Goal: Transaction & Acquisition: Purchase product/service

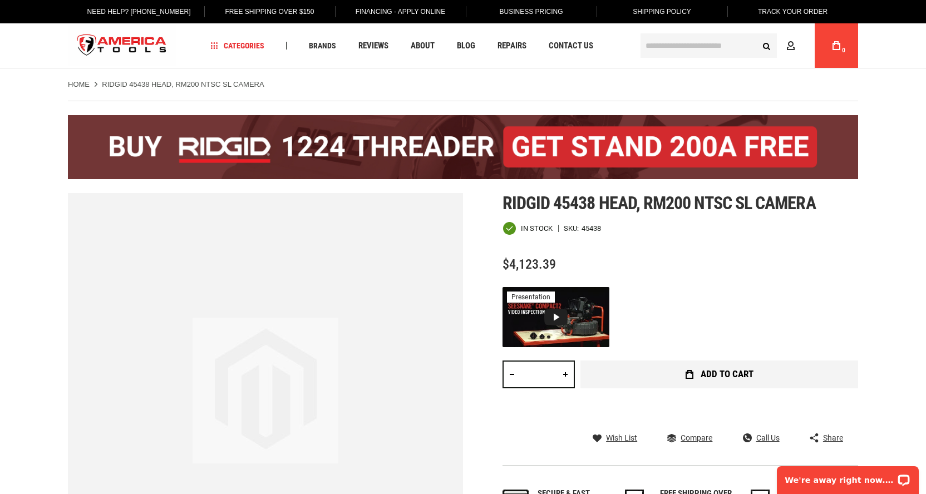
click at [618, 373] on button "Add to Cart" at bounding box center [719, 375] width 278 height 28
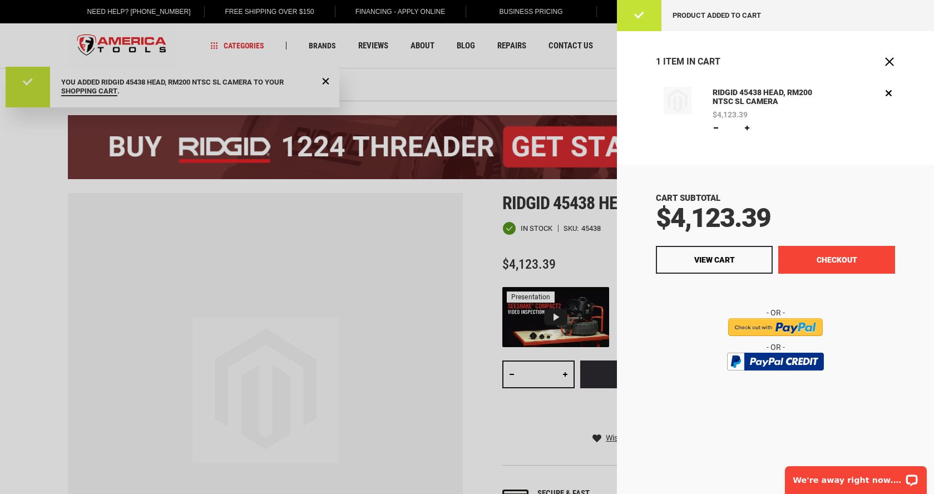
click at [818, 252] on button "Checkout" at bounding box center [836, 260] width 117 height 28
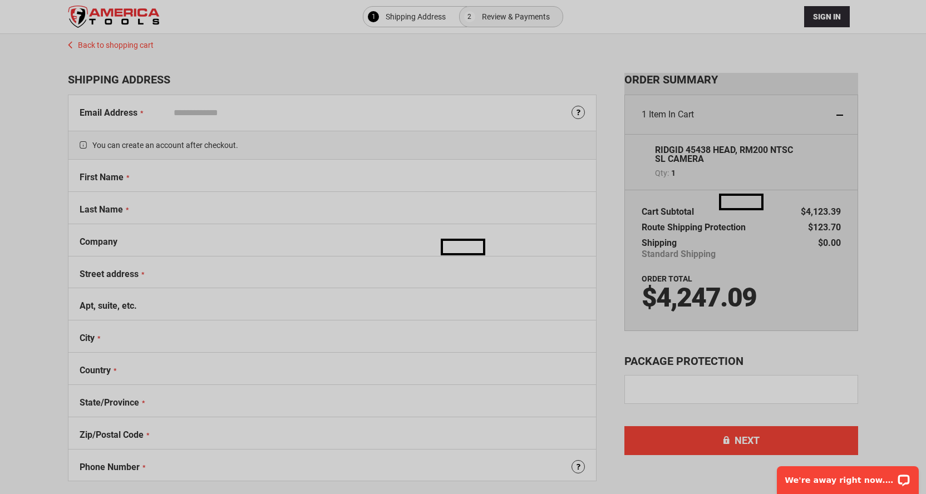
select select "**"
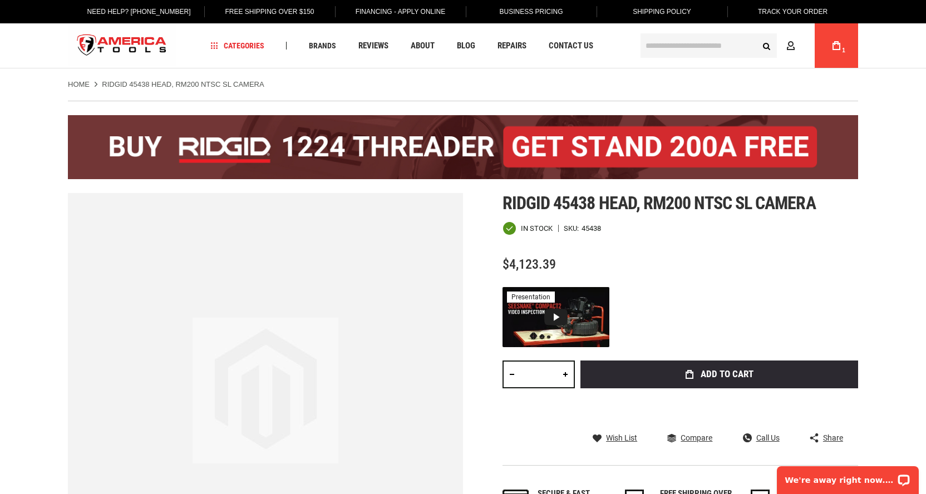
click at [844, 47] on link "My Cart 1" at bounding box center [836, 45] width 21 height 45
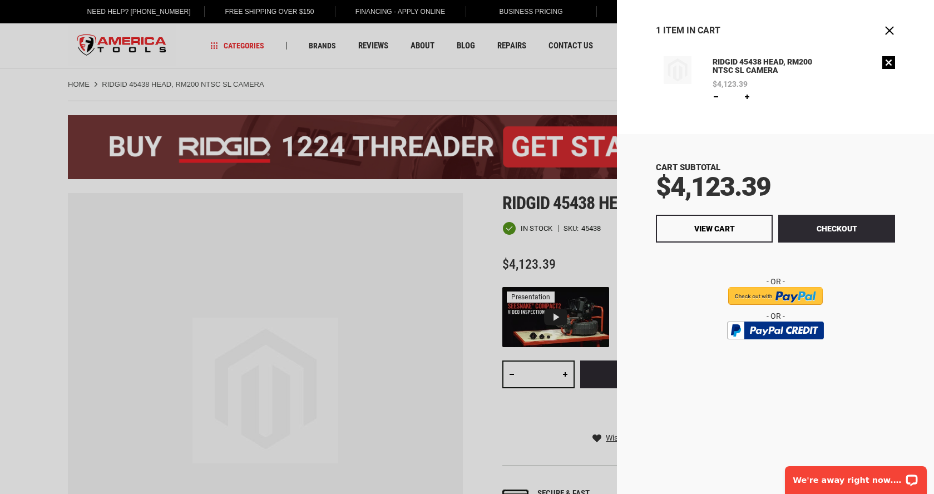
click at [888, 62] on link "Remove" at bounding box center [888, 62] width 13 height 13
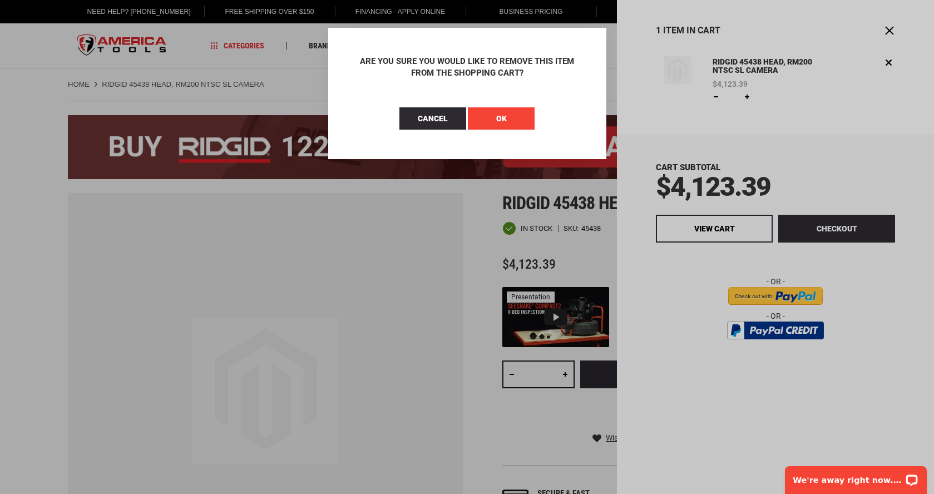
click at [509, 121] on button "OK" at bounding box center [501, 118] width 67 height 22
